Goal: Navigation & Orientation: Find specific page/section

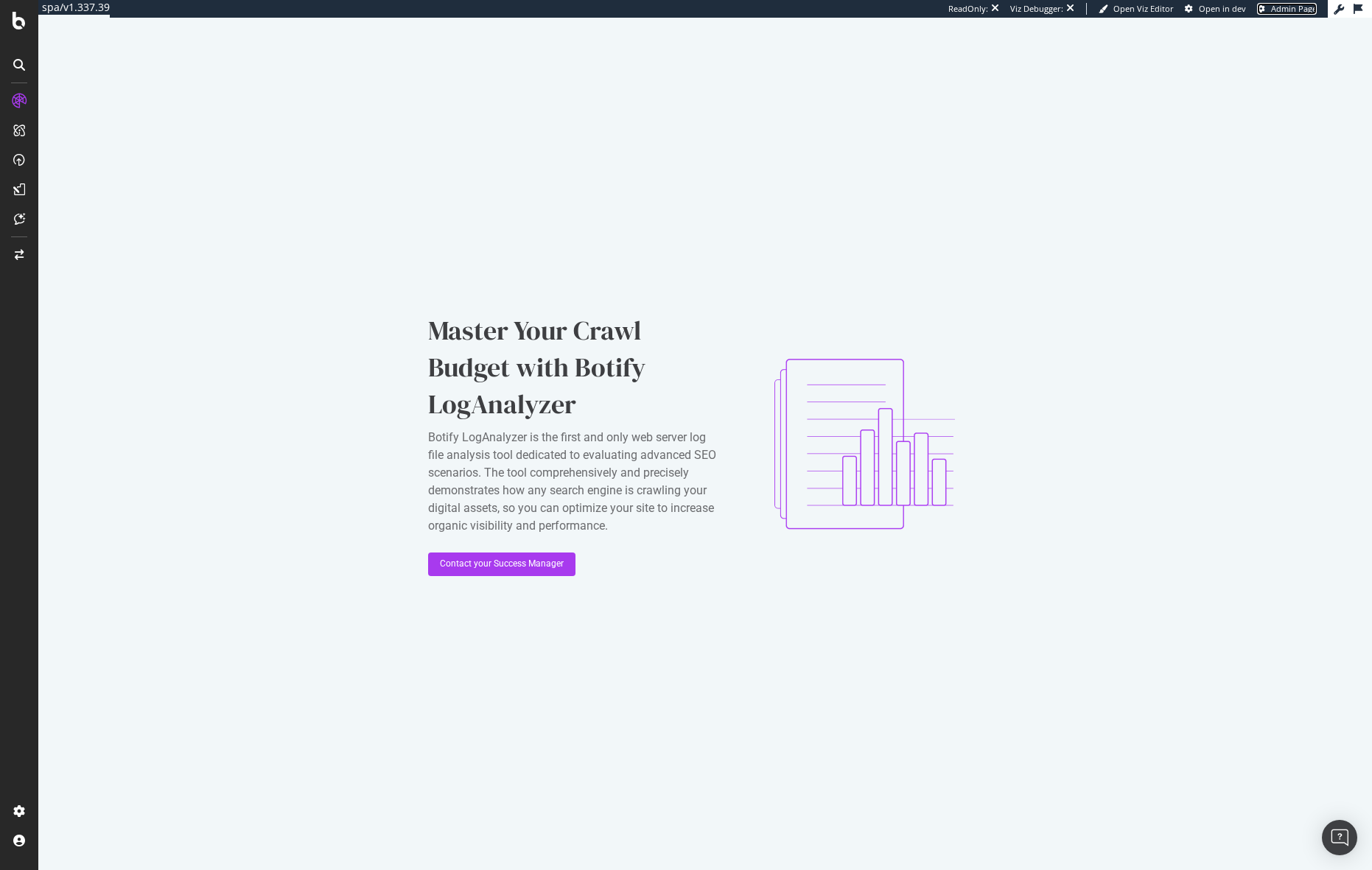
click at [1285, 9] on span "Admin Page" at bounding box center [1294, 8] width 46 height 11
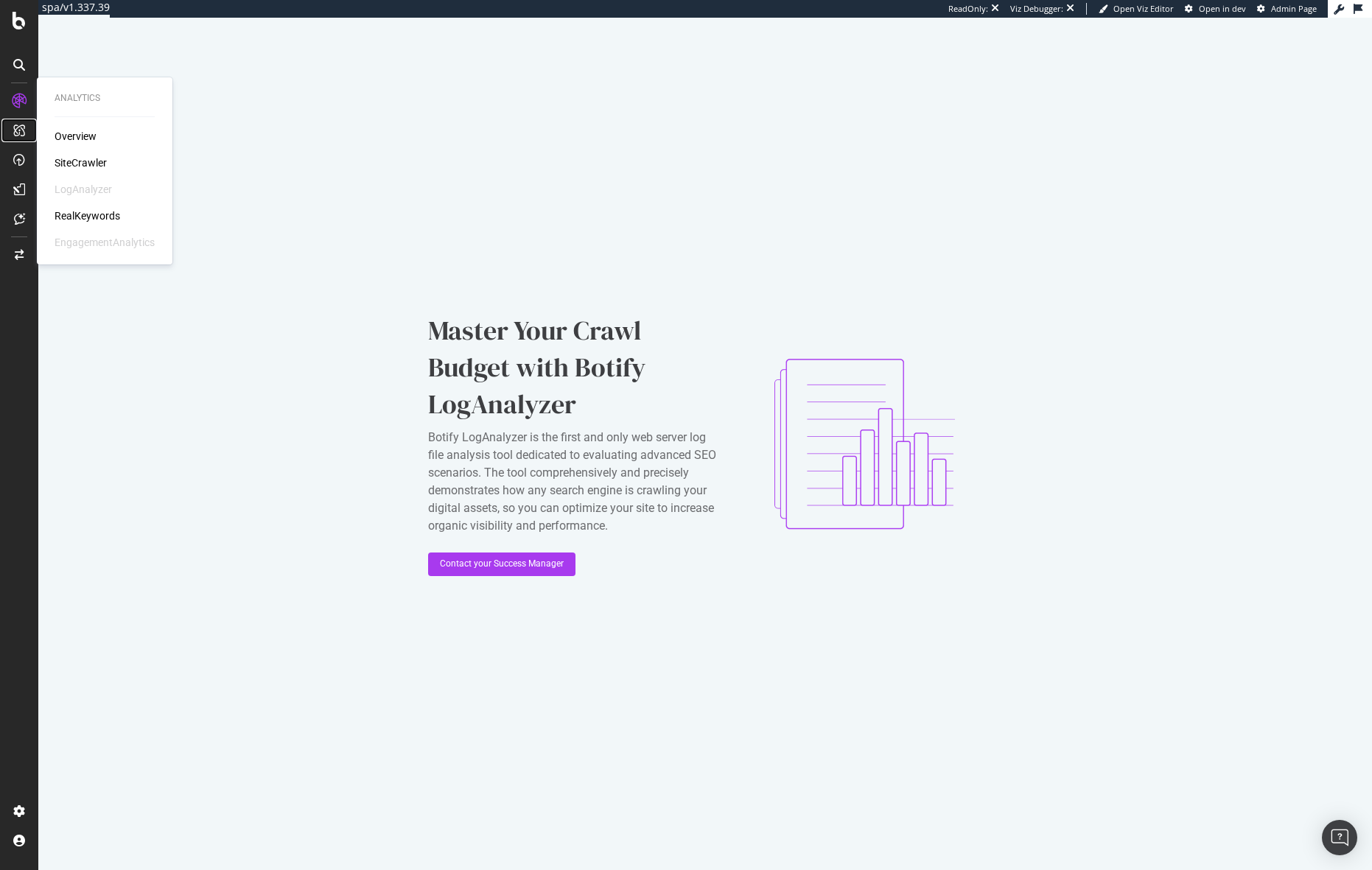
click at [11, 126] on div at bounding box center [18, 130] width 24 height 24
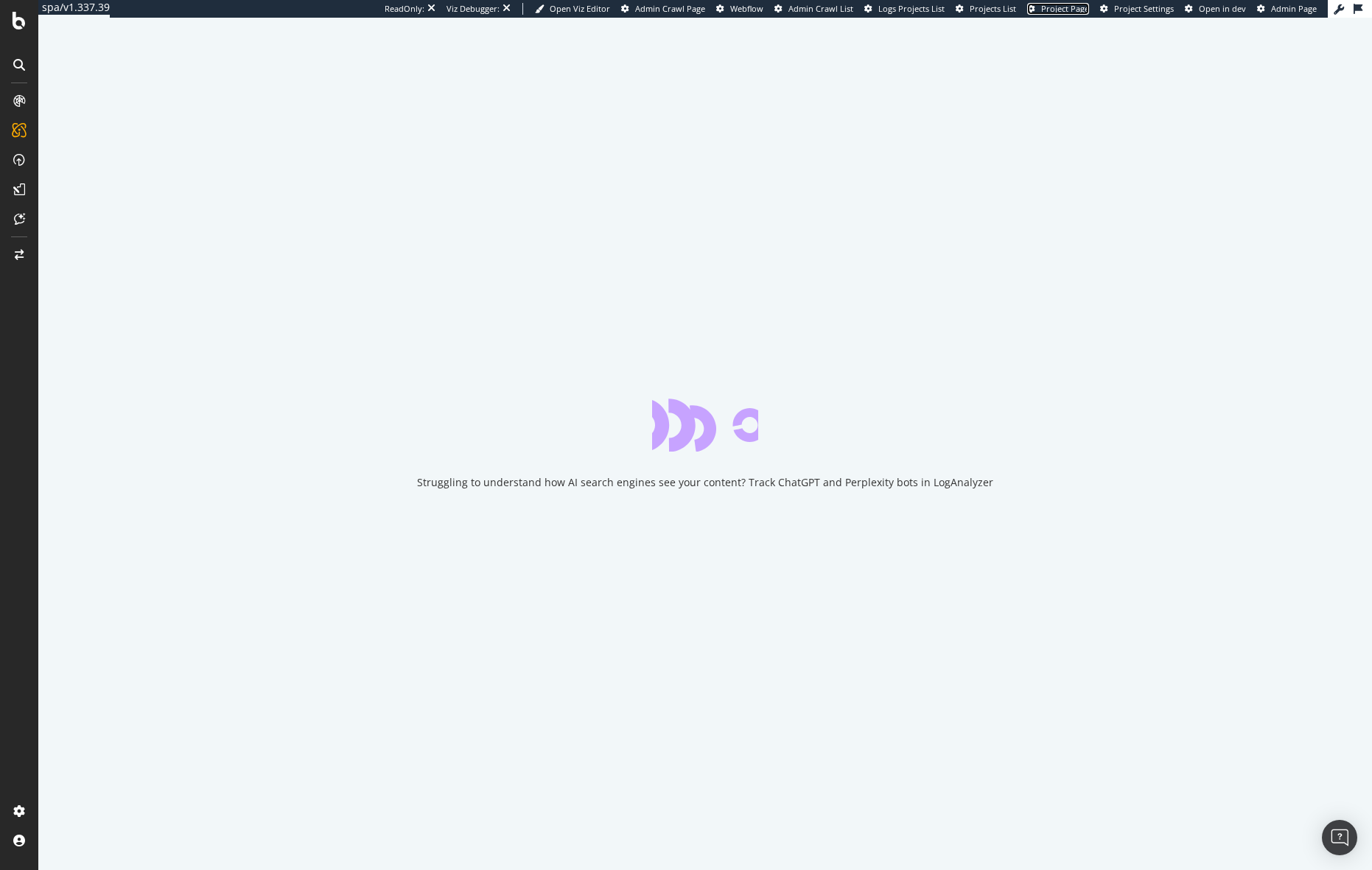
click at [1066, 4] on span "Project Page" at bounding box center [1065, 8] width 48 height 11
